Goal: Task Accomplishment & Management: Manage account settings

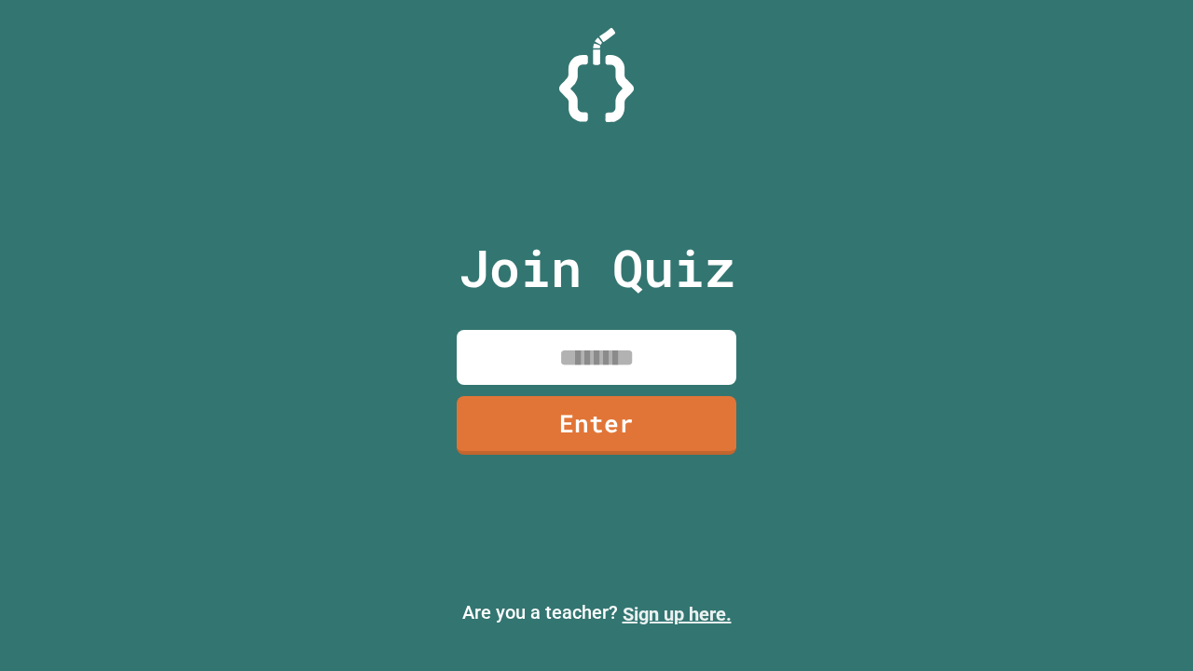
click at [668, 614] on link "Sign up here." at bounding box center [677, 614] width 109 height 22
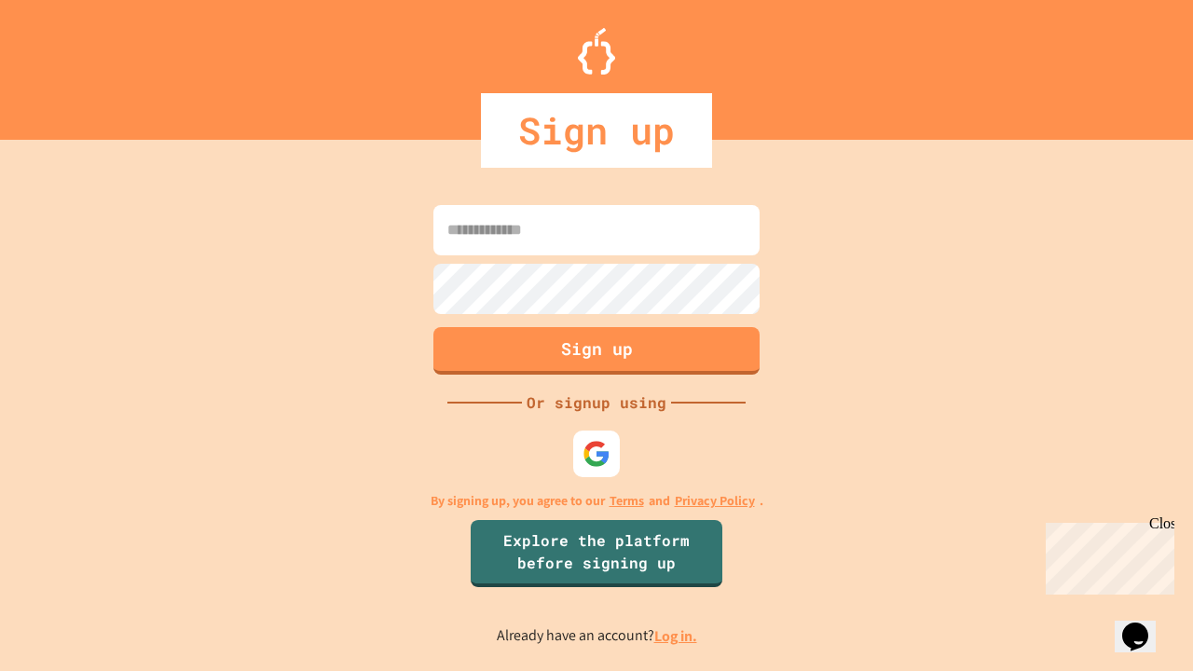
click at [677, 636] on link "Log in." at bounding box center [675, 637] width 43 height 20
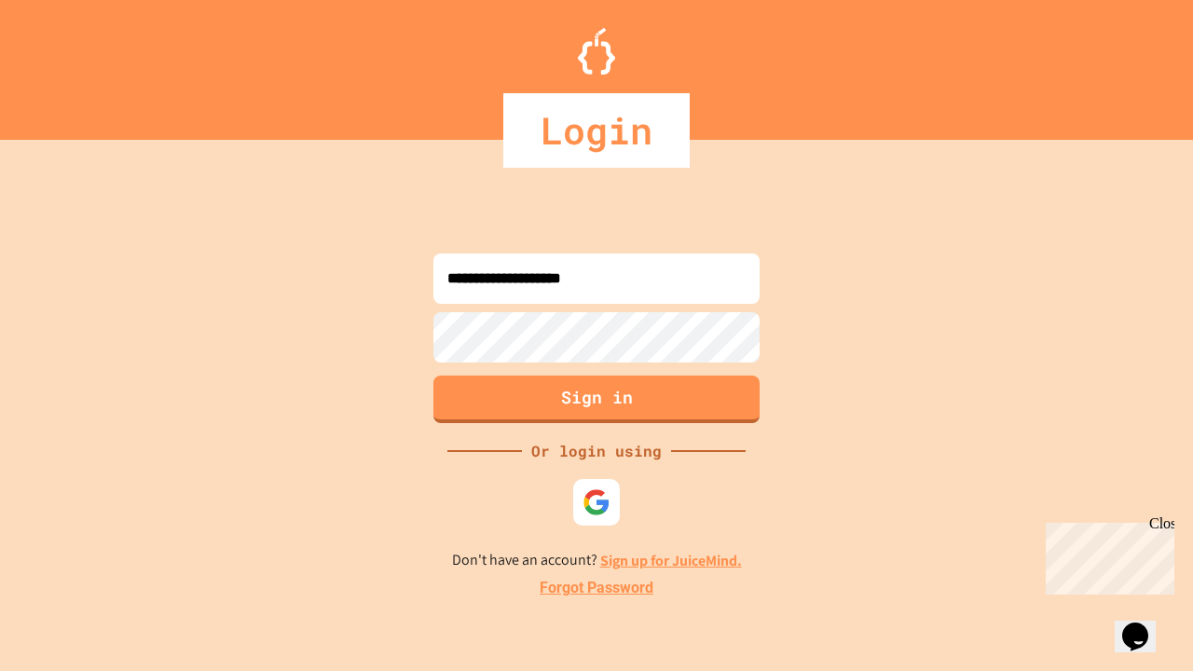
type input "**********"
